Goal: Task Accomplishment & Management: Complete application form

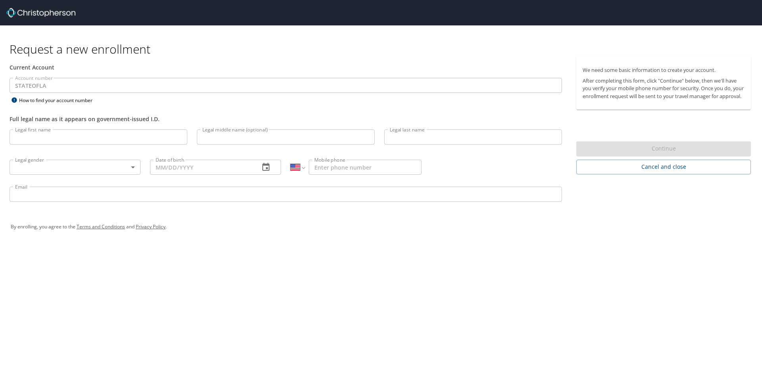
select select "US"
click at [96, 133] on input "Legal first name" at bounding box center [99, 136] width 178 height 15
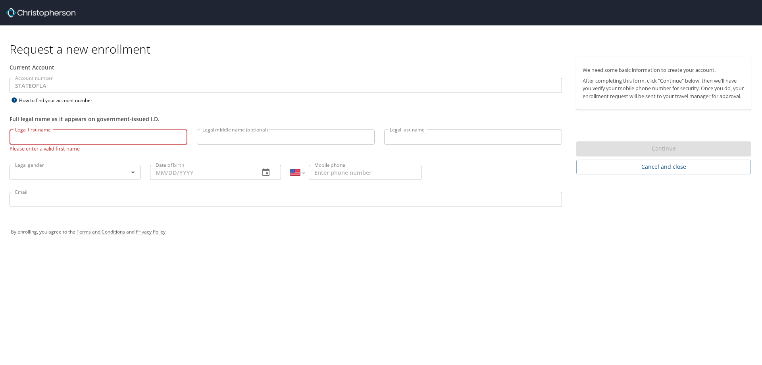
click at [113, 137] on input "Legal first name" at bounding box center [99, 136] width 178 height 15
type input "[PERSON_NAME]"
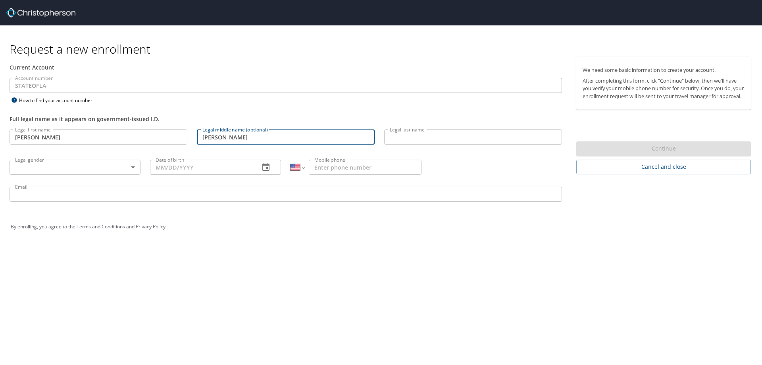
type input "[PERSON_NAME]"
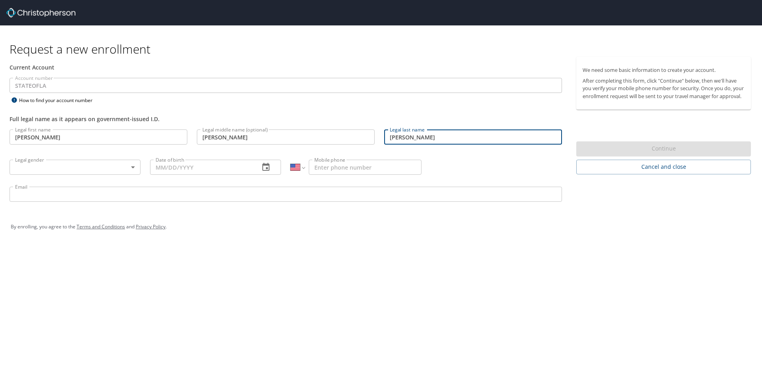
type input "[PERSON_NAME]"
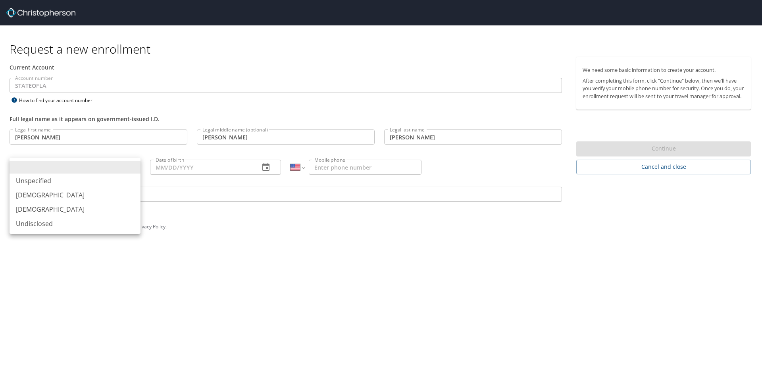
click at [134, 164] on body "Request a new enrollment Current Account Account number STATEOFLA Account numbe…" at bounding box center [381, 182] width 762 height 365
drag, startPoint x: 42, startPoint y: 194, endPoint x: 68, endPoint y: 188, distance: 26.6
click at [42, 194] on li "[DEMOGRAPHIC_DATA]" at bounding box center [75, 195] width 131 height 14
type input "[DEMOGRAPHIC_DATA]"
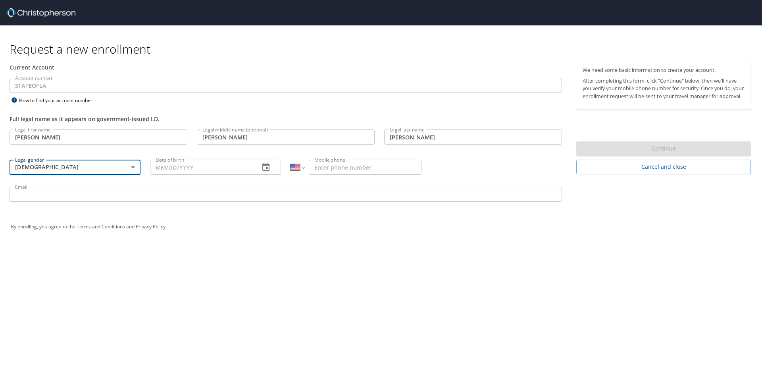
click at [214, 168] on input "Date of birth" at bounding box center [201, 167] width 103 height 15
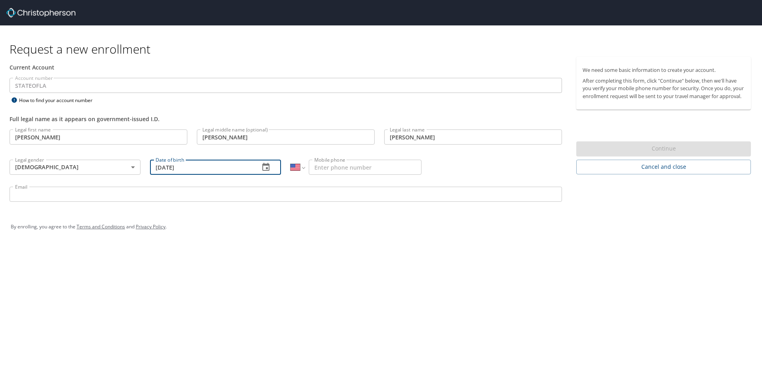
type input "[DATE]"
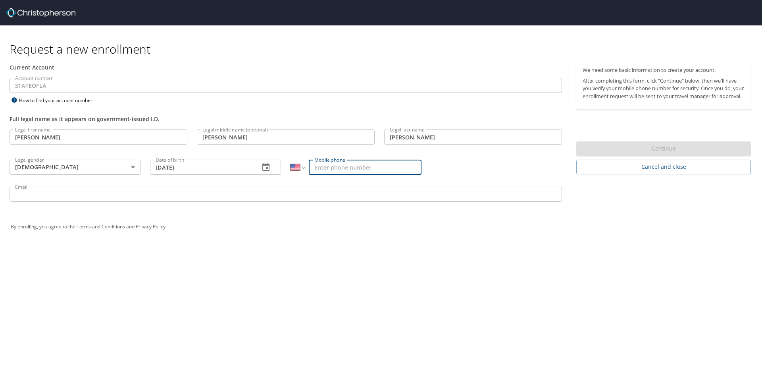
click at [334, 168] on input "Mobile phone" at bounding box center [365, 167] width 113 height 15
type input "[PHONE_NUMBER]"
click at [263, 194] on input "Email" at bounding box center [286, 193] width 552 height 15
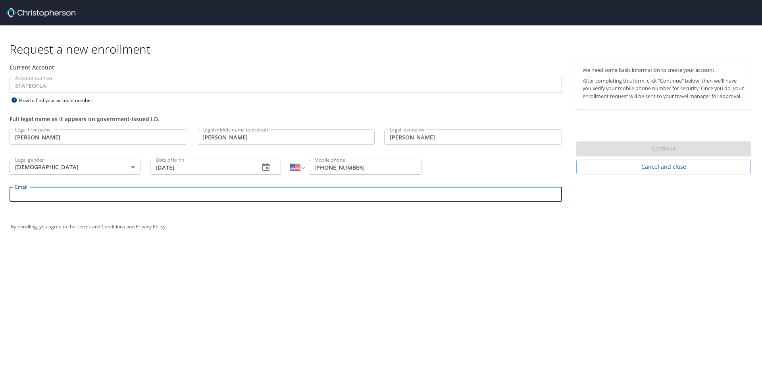
type input "[PERSON_NAME][EMAIL_ADDRESS][PERSON_NAME][DOMAIN_NAME]"
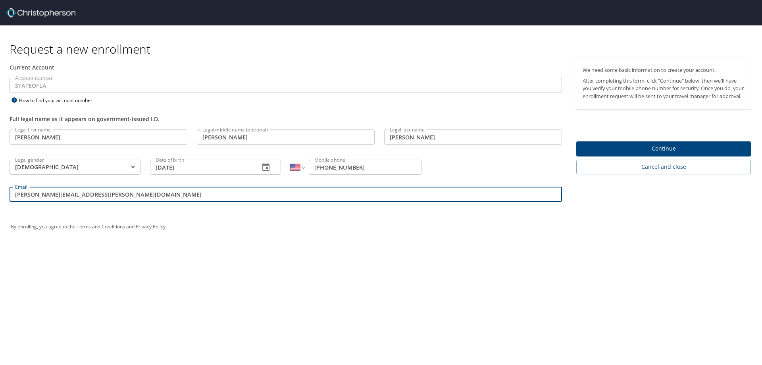
click at [638, 154] on span "Continue" at bounding box center [663, 149] width 162 height 10
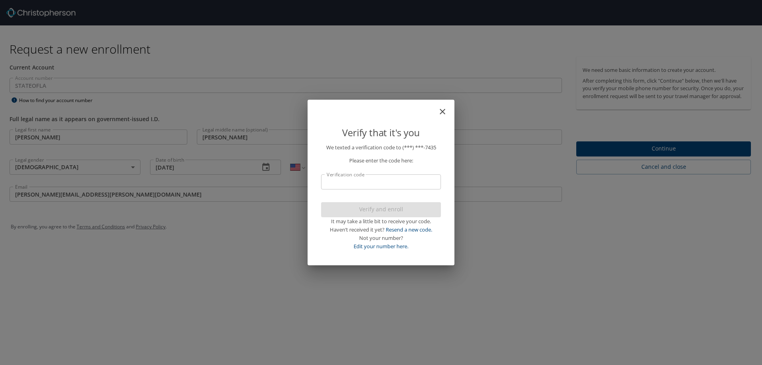
click at [375, 182] on input "Verification code" at bounding box center [381, 181] width 120 height 15
type input "09"
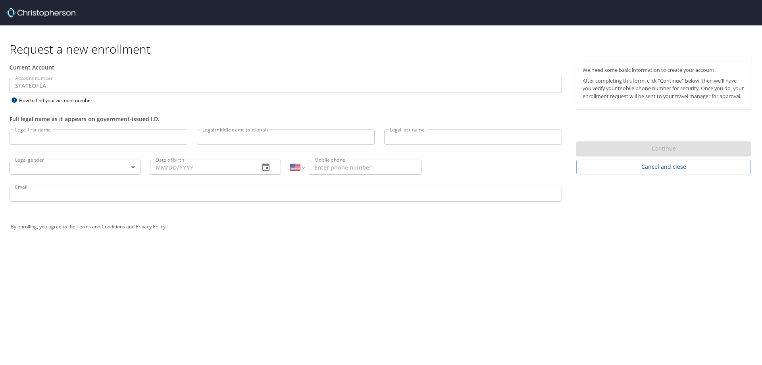
select select "US"
click at [80, 137] on input "Legal first name" at bounding box center [99, 136] width 178 height 15
type input "j"
type input "[PERSON_NAME]"
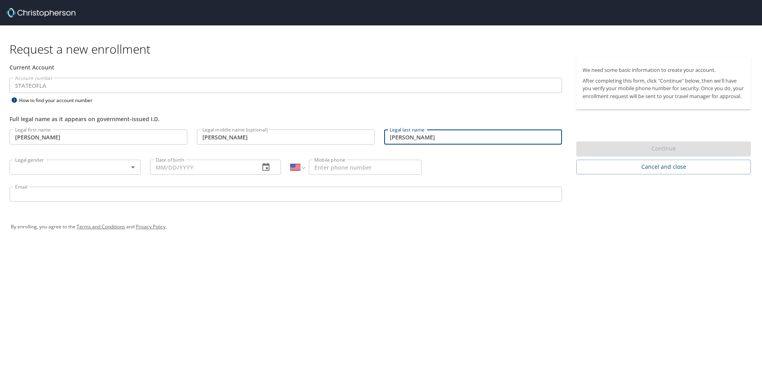
type input "[PERSON_NAME]"
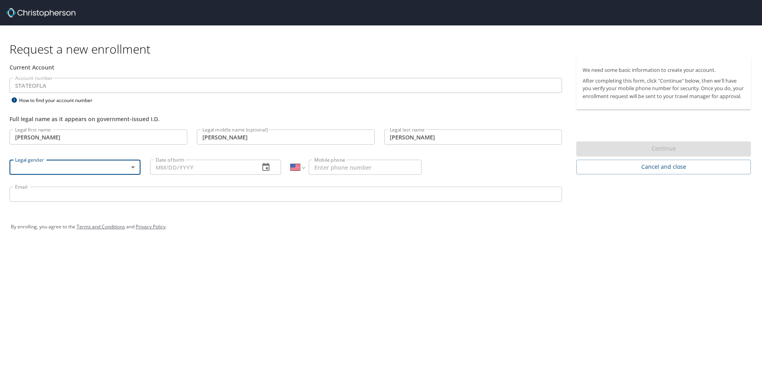
click at [132, 164] on body "Request a new enrollment Current Account Account number STATEOFLA Account numbe…" at bounding box center [381, 182] width 762 height 365
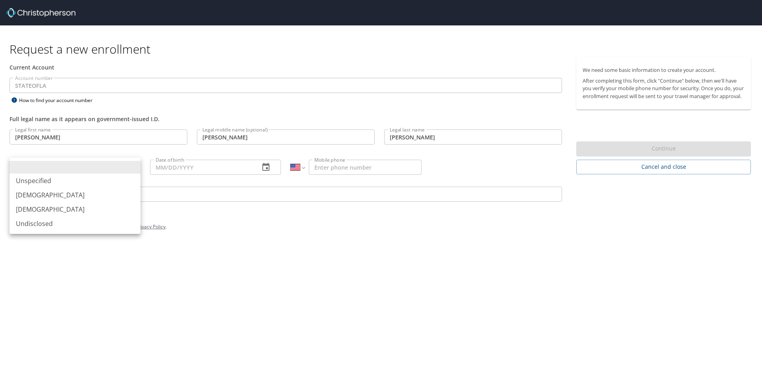
click at [122, 192] on li "[DEMOGRAPHIC_DATA]" at bounding box center [75, 195] width 131 height 14
type input "[DEMOGRAPHIC_DATA]"
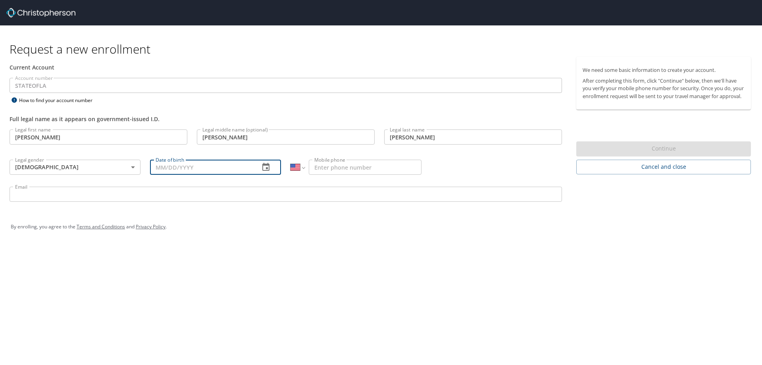
click at [208, 167] on input "Date of birth" at bounding box center [201, 167] width 103 height 15
type input "[DATE]"
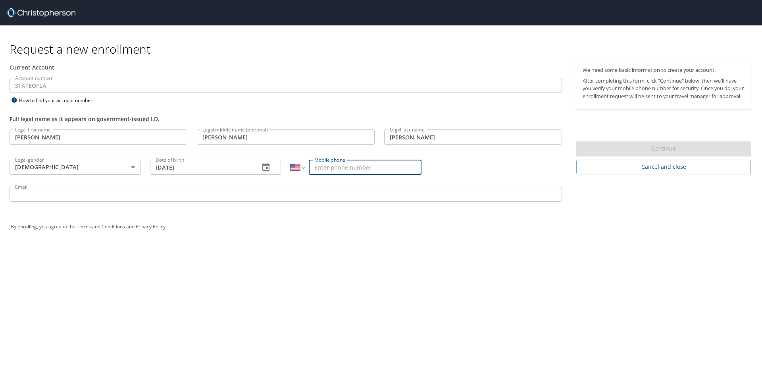
click at [328, 170] on input "Mobile phone" at bounding box center [365, 167] width 113 height 15
type input "[PHONE_NUMBER]"
click at [274, 192] on input "Email" at bounding box center [286, 193] width 552 height 15
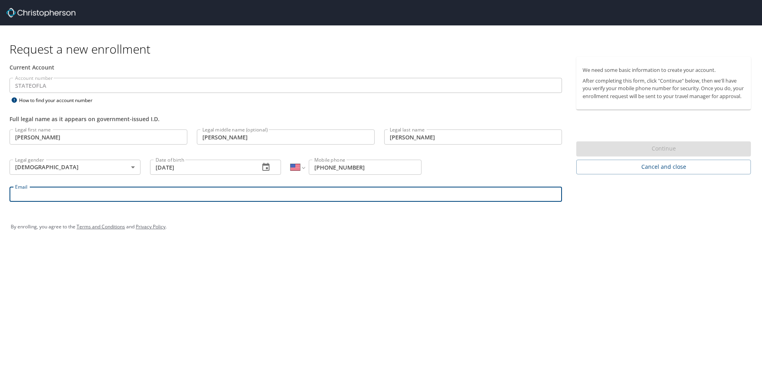
type input "[PERSON_NAME][EMAIL_ADDRESS][PERSON_NAME][DOMAIN_NAME]"
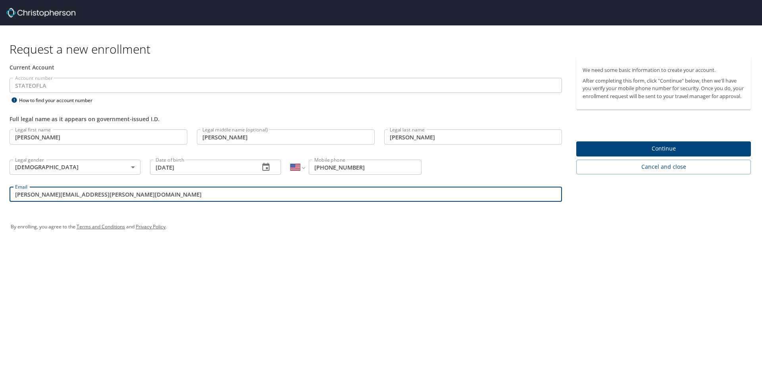
click at [653, 154] on span "Continue" at bounding box center [663, 149] width 162 height 10
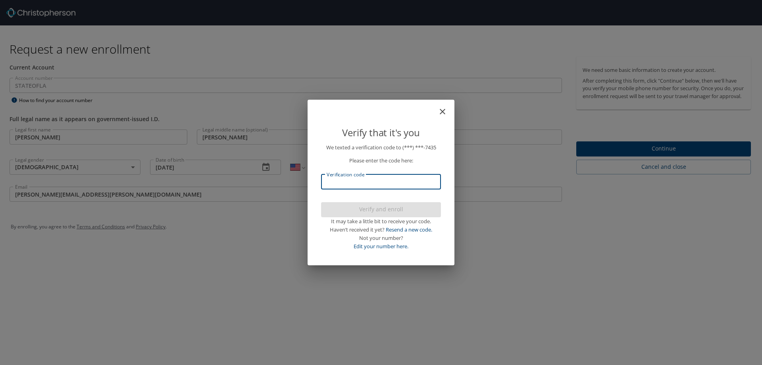
click at [386, 182] on input "Verification code" at bounding box center [381, 181] width 120 height 15
type input "669517"
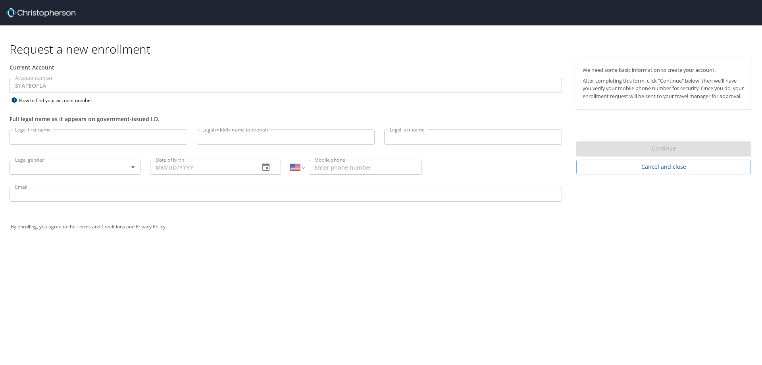
select select "US"
click at [135, 138] on input "Legal first name" at bounding box center [99, 136] width 178 height 15
type input "[PERSON_NAME]"
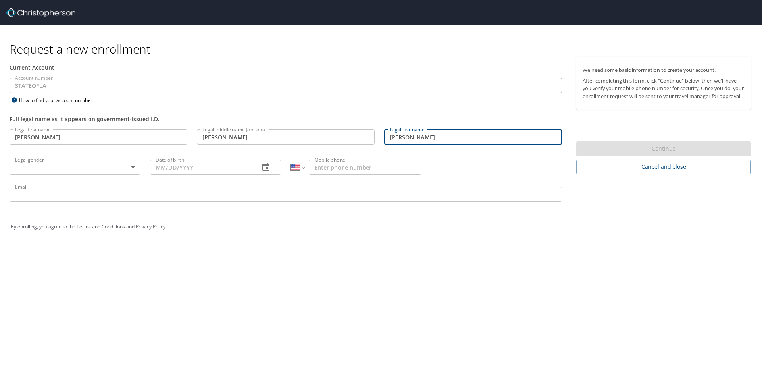
type input "[PERSON_NAME]"
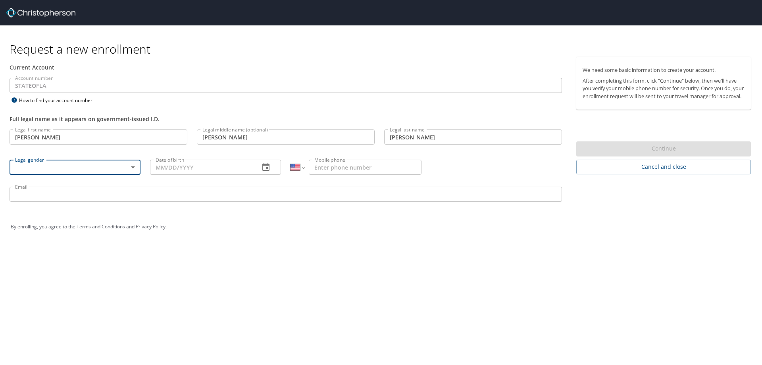
click at [132, 167] on body "Request a new enrollment Current Account Account number STATEOFLA Account numbe…" at bounding box center [381, 182] width 762 height 365
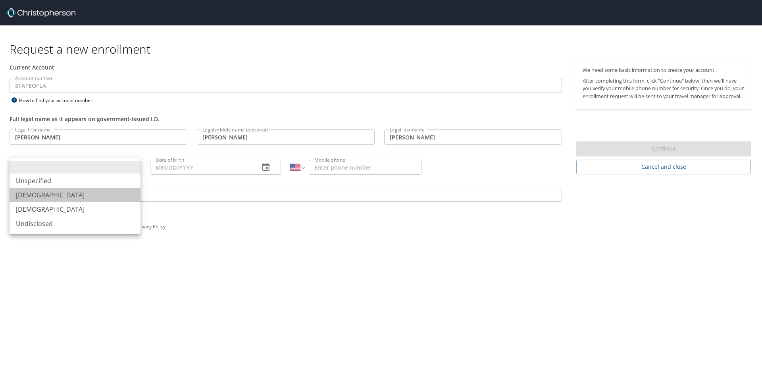
click at [124, 194] on li "[DEMOGRAPHIC_DATA]" at bounding box center [75, 195] width 131 height 14
type input "[DEMOGRAPHIC_DATA]"
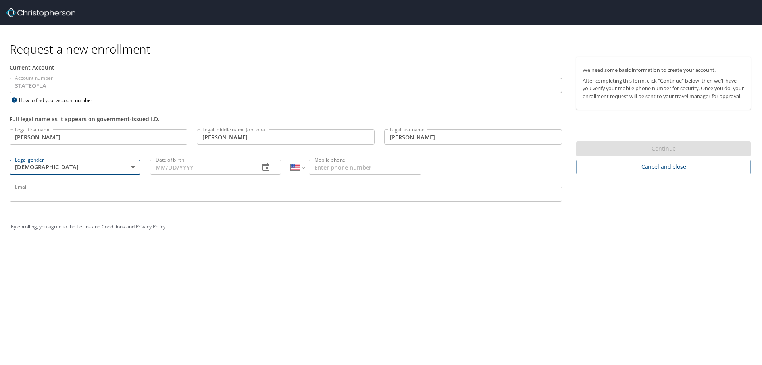
click at [205, 168] on input "Date of birth" at bounding box center [201, 167] width 103 height 15
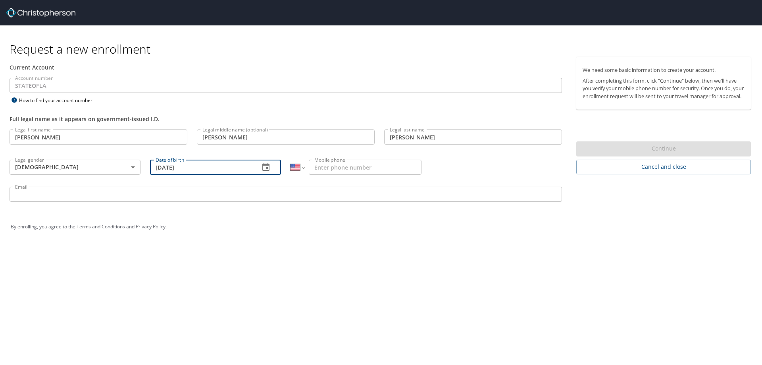
type input "[DATE]"
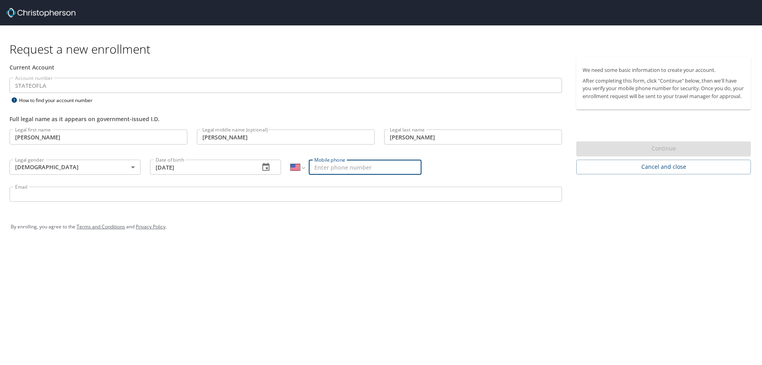
click at [348, 170] on input "Mobile phone" at bounding box center [365, 167] width 113 height 15
type input "[PHONE_NUMBER]"
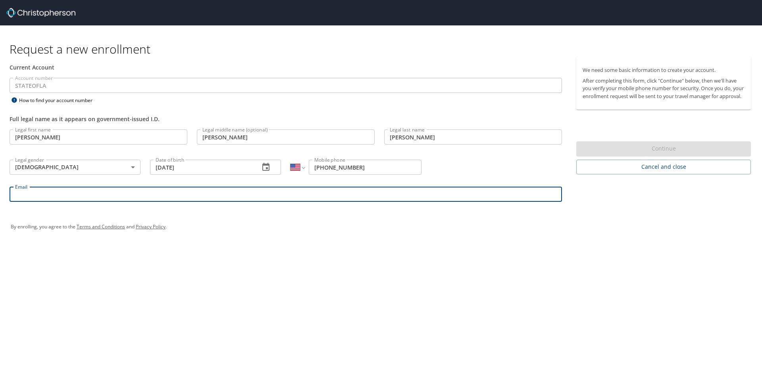
drag, startPoint x: 340, startPoint y: 194, endPoint x: 338, endPoint y: 200, distance: 6.2
click at [340, 194] on input "Email" at bounding box center [286, 193] width 552 height 15
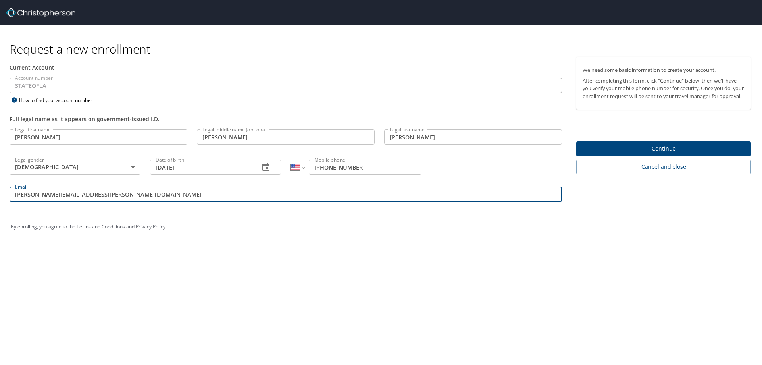
type input "[PERSON_NAME][EMAIL_ADDRESS][PERSON_NAME][DOMAIN_NAME]"
click at [611, 154] on span "Continue" at bounding box center [663, 149] width 162 height 10
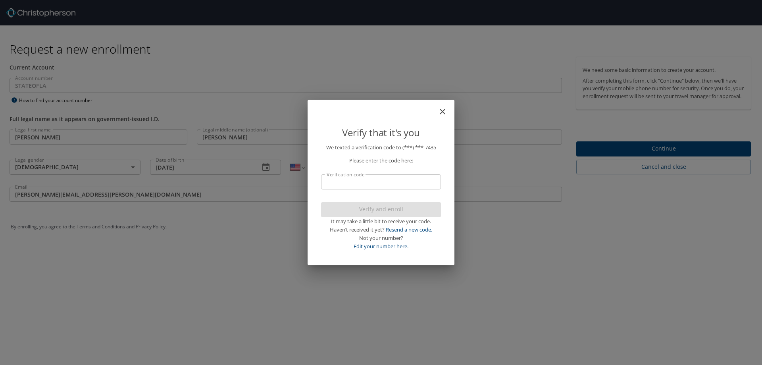
click at [376, 183] on input "Verification code" at bounding box center [381, 181] width 120 height 15
type input "381437"
